Goal: Check status: Check status

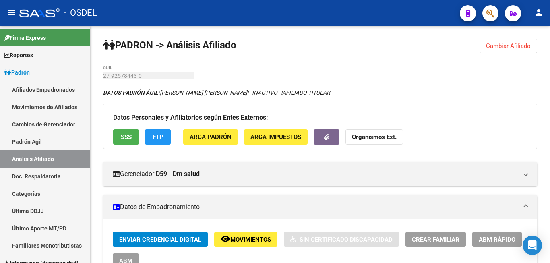
scroll to position [34, 0]
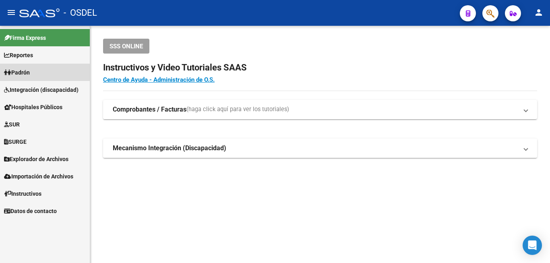
click at [30, 70] on span "Padrón" at bounding box center [17, 72] width 26 height 9
click at [37, 71] on link "Padrón" at bounding box center [45, 72] width 90 height 17
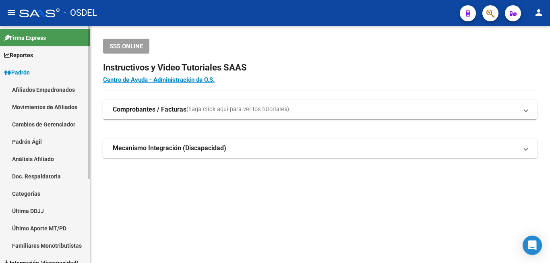
drag, startPoint x: 47, startPoint y: 156, endPoint x: 51, endPoint y: 154, distance: 4.5
click at [48, 156] on link "Análisis Afiliado" at bounding box center [45, 158] width 90 height 17
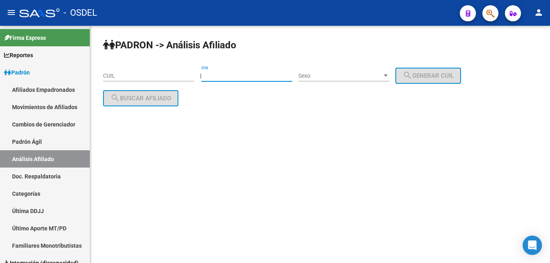
click at [230, 73] on input "DNI" at bounding box center [246, 75] width 91 height 7
type input "29027897"
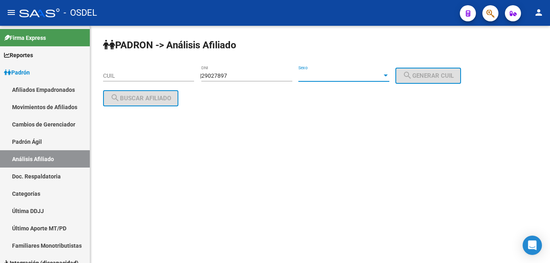
click at [325, 76] on span "Sexo" at bounding box center [340, 75] width 84 height 7
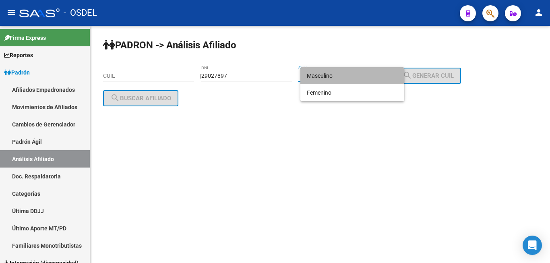
click at [345, 72] on span "Masculino" at bounding box center [352, 75] width 91 height 17
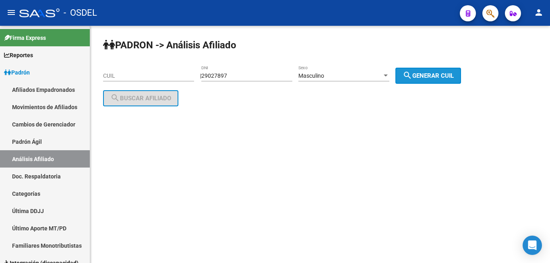
click at [440, 72] on span "search Generar CUIL" at bounding box center [427, 75] width 51 height 7
type input "20-29027897-0"
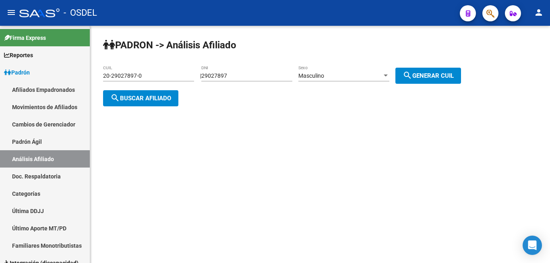
click at [440, 72] on span "search Generar CUIL" at bounding box center [427, 75] width 51 height 7
click at [153, 98] on span "search Buscar afiliado" at bounding box center [140, 98] width 61 height 7
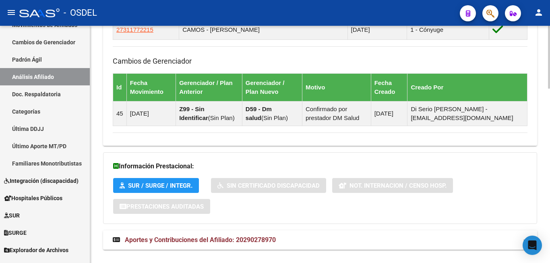
scroll to position [657, 0]
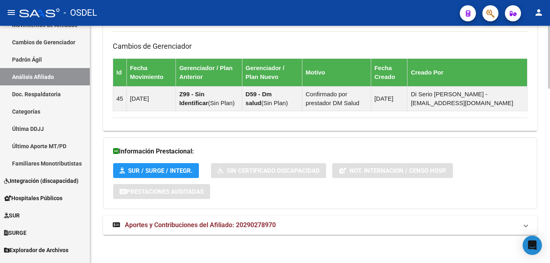
click at [198, 220] on mat-expansion-panel-header "Aportes y Contribuciones del Afiliado: 20290278970" at bounding box center [320, 224] width 434 height 19
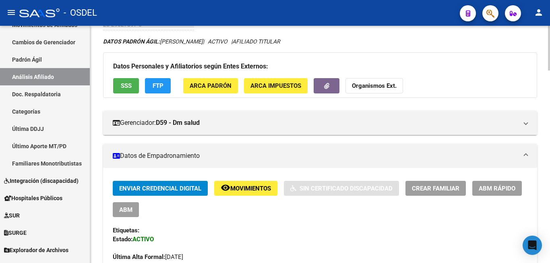
scroll to position [0, 0]
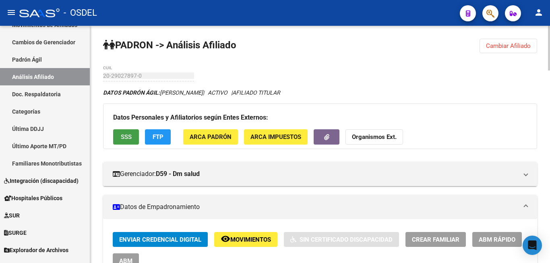
click at [129, 132] on button "SSS" at bounding box center [126, 136] width 26 height 15
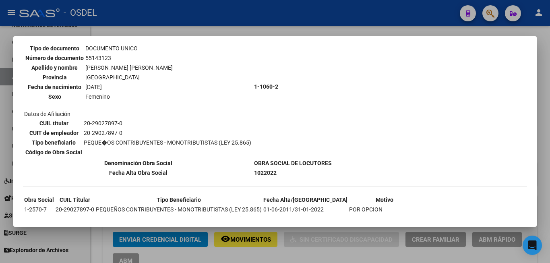
scroll to position [1441, 0]
